Goal: Navigation & Orientation: Find specific page/section

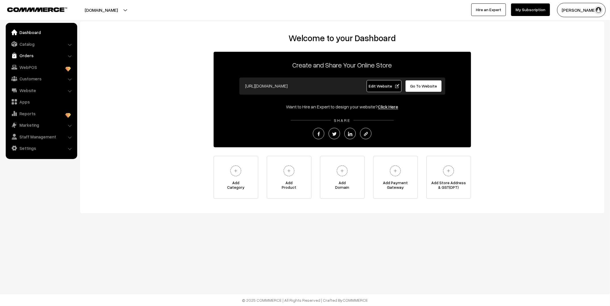
click at [29, 55] on link "Orders" at bounding box center [41, 55] width 68 height 10
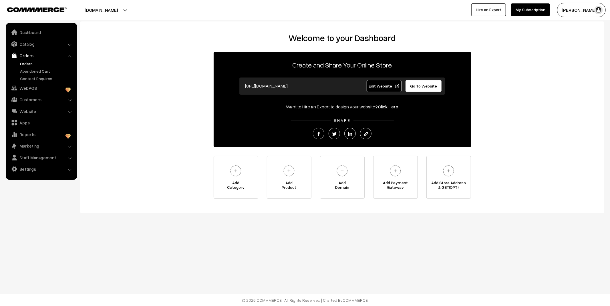
click at [30, 65] on link "Orders" at bounding box center [47, 64] width 57 height 6
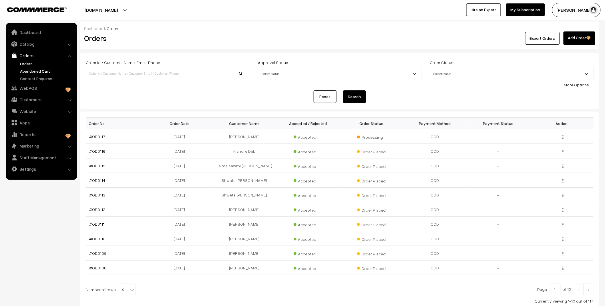
click at [31, 74] on link "Abandoned Cart" at bounding box center [47, 71] width 57 height 6
